Goal: Task Accomplishment & Management: Manage account settings

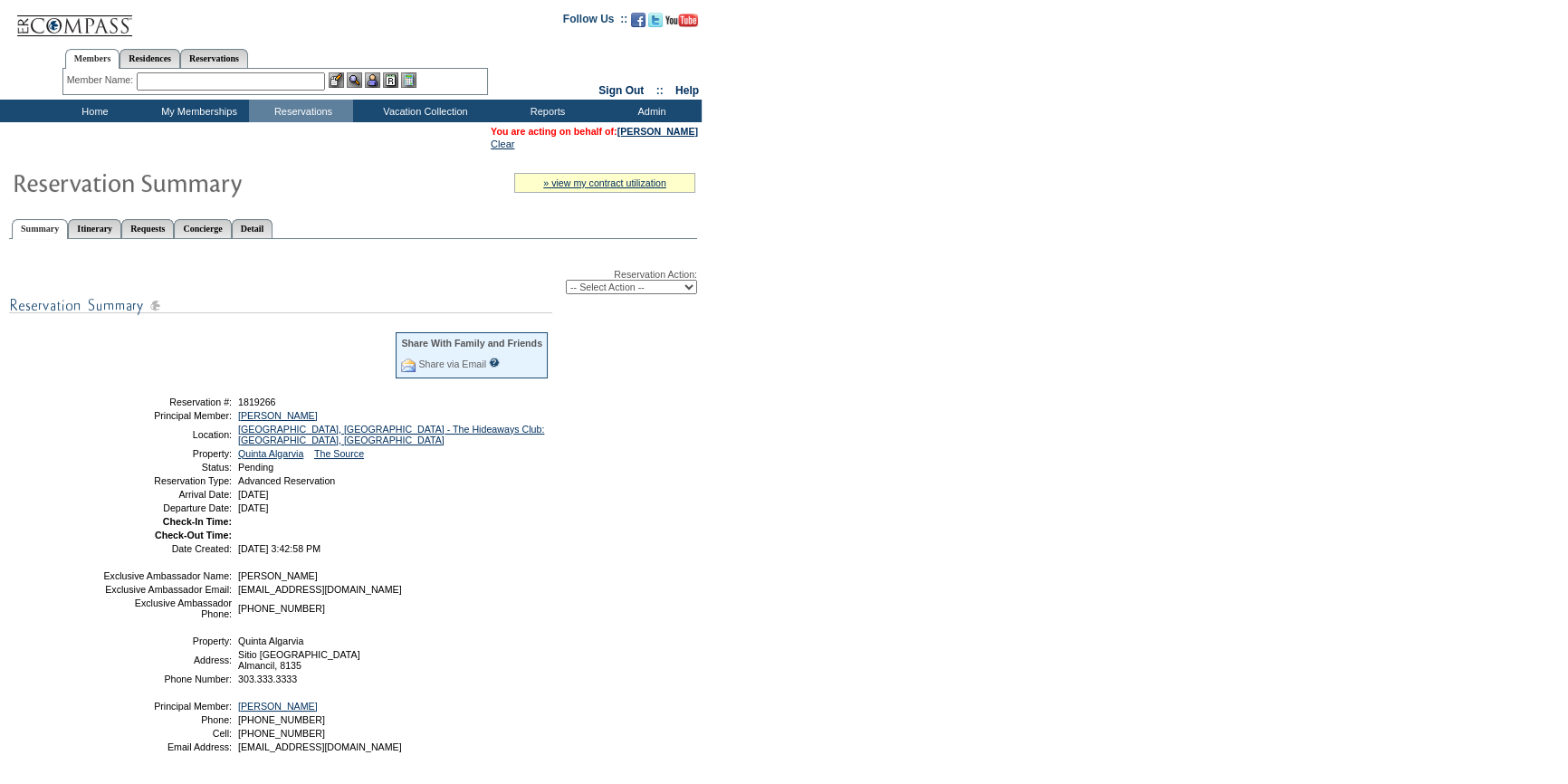
click at [625, 287] on select "-- Select Action -- Modify Reservation Dates Modify Reservation Cost Modify Occ…" at bounding box center [631, 287] width 132 height 15
select select "ConfirmRes"
click at [566, 281] on select "-- Select Action -- Modify Reservation Dates Modify Reservation Cost Modify Occ…" at bounding box center [631, 287] width 132 height 15
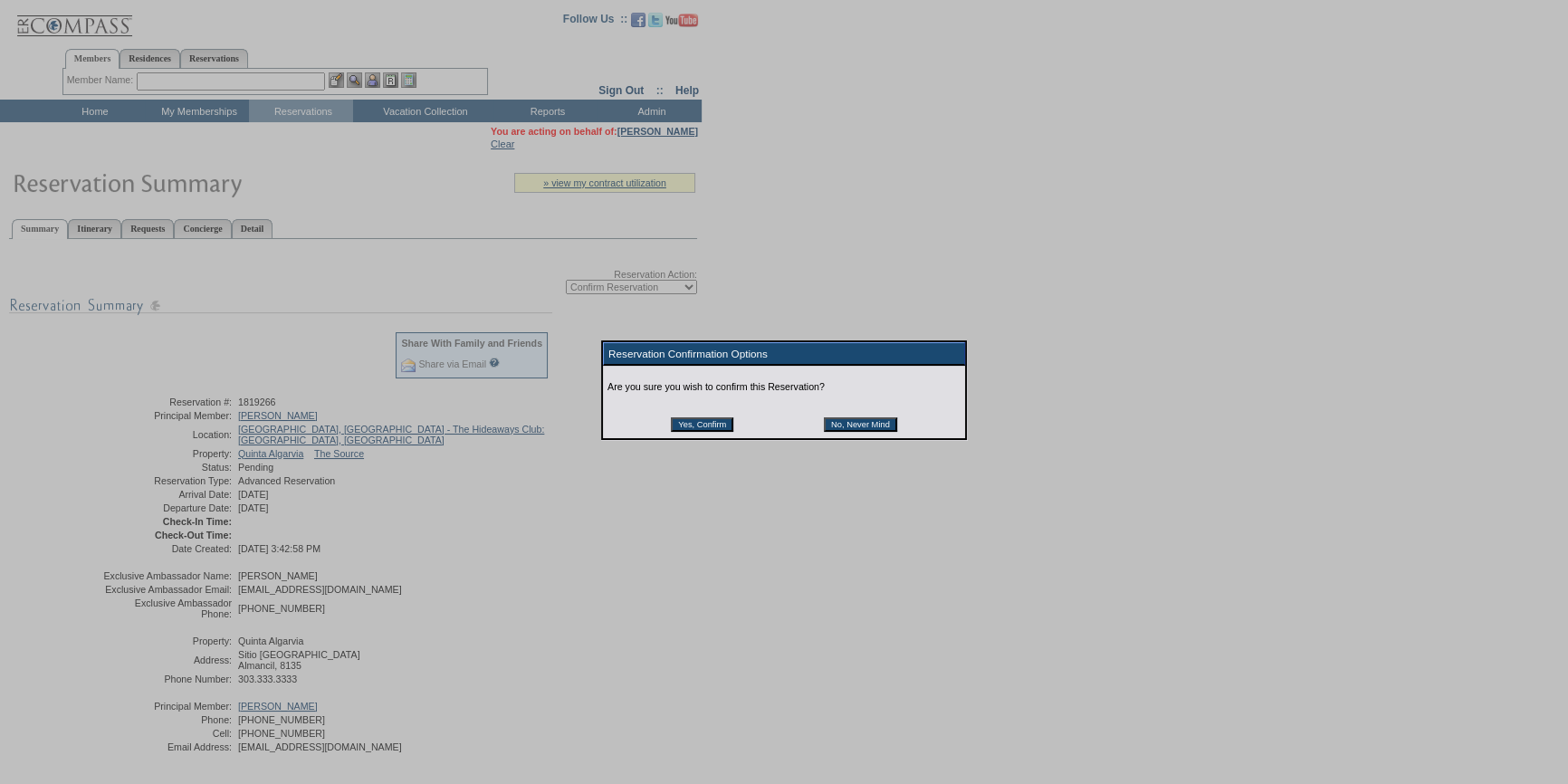
click at [702, 429] on input "Yes, Confirm" at bounding box center [701, 424] width 62 height 15
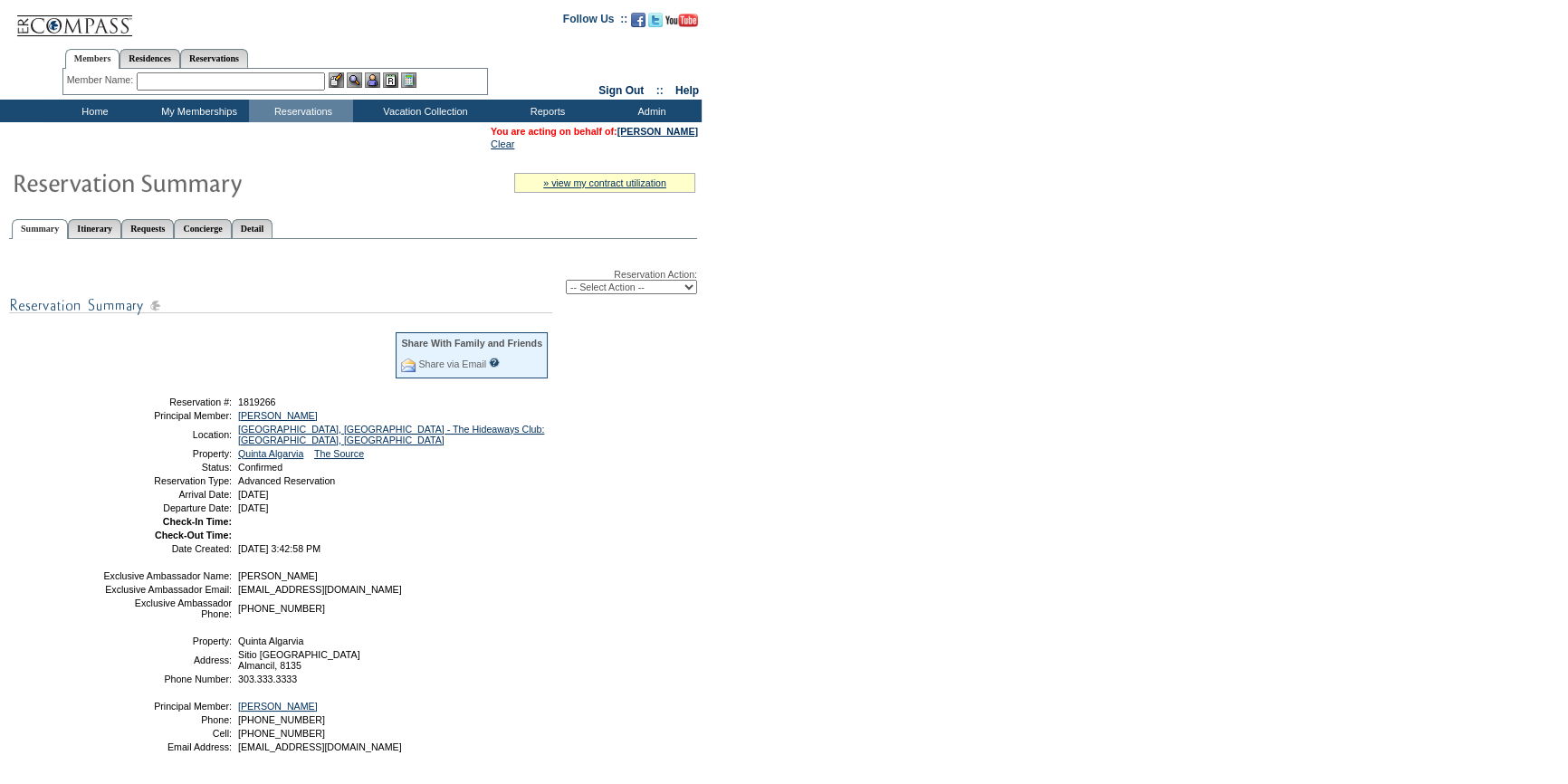
click at [190, 81] on input "text" at bounding box center [231, 81] width 188 height 18
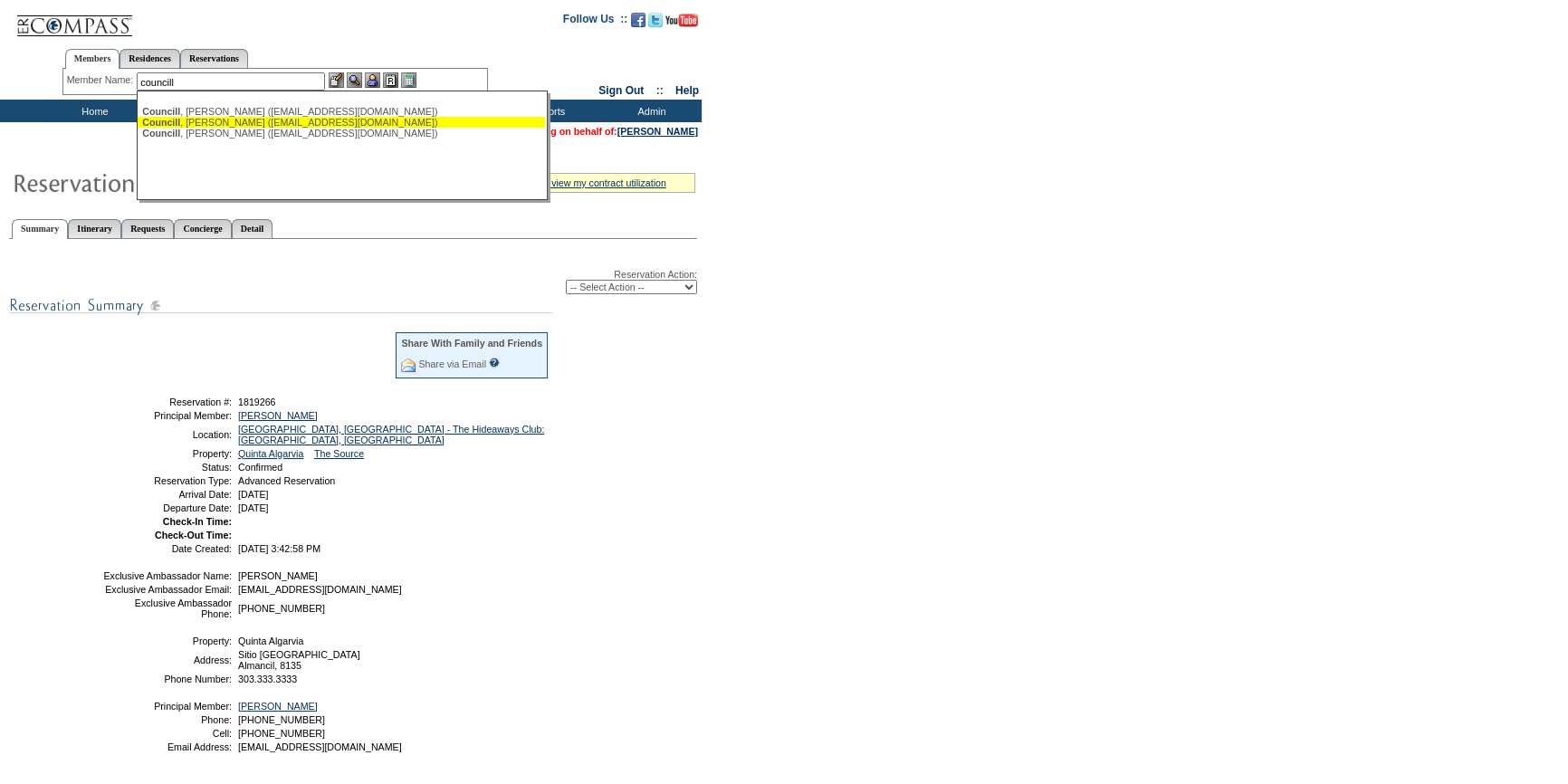
click at [237, 127] on div "[PERSON_NAME] ([EMAIL_ADDRESS][DOMAIN_NAME])" at bounding box center [341, 122] width 399 height 11
type input "[PERSON_NAME] ([EMAIL_ADDRESS][DOMAIN_NAME])"
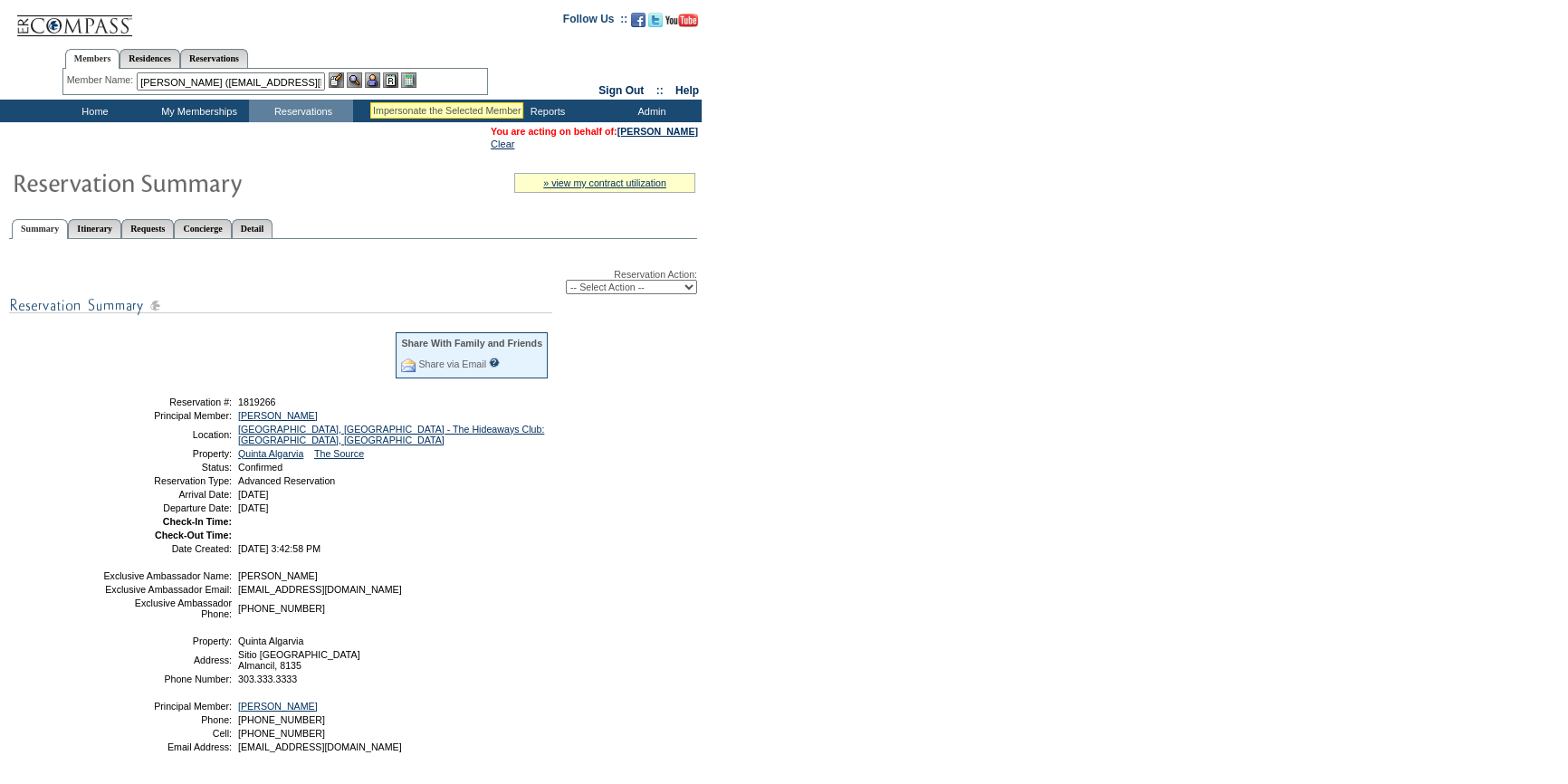
click at [375, 79] on img at bounding box center [373, 80] width 16 height 16
click at [360, 80] on img at bounding box center [355, 80] width 16 height 16
